Goal: Transaction & Acquisition: Purchase product/service

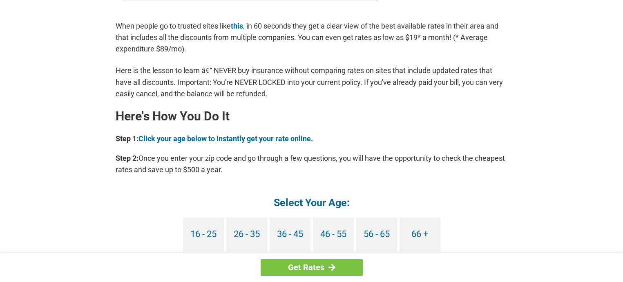
scroll to position [687, 0]
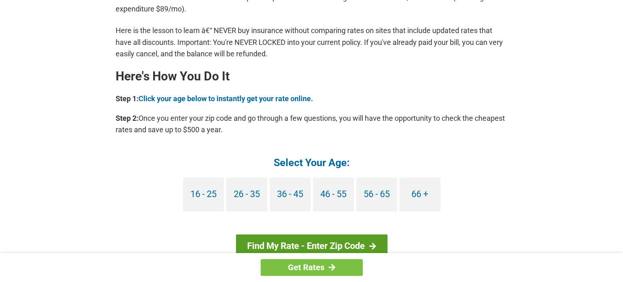
click at [332, 241] on link "Find My Rate - Enter Zip Code" at bounding box center [312, 246] width 152 height 24
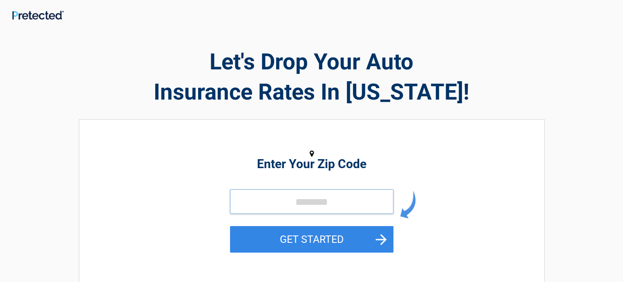
click at [348, 200] on input "tel" at bounding box center [311, 201] width 163 height 25
type input "*****"
